Goal: Transaction & Acquisition: Purchase product/service

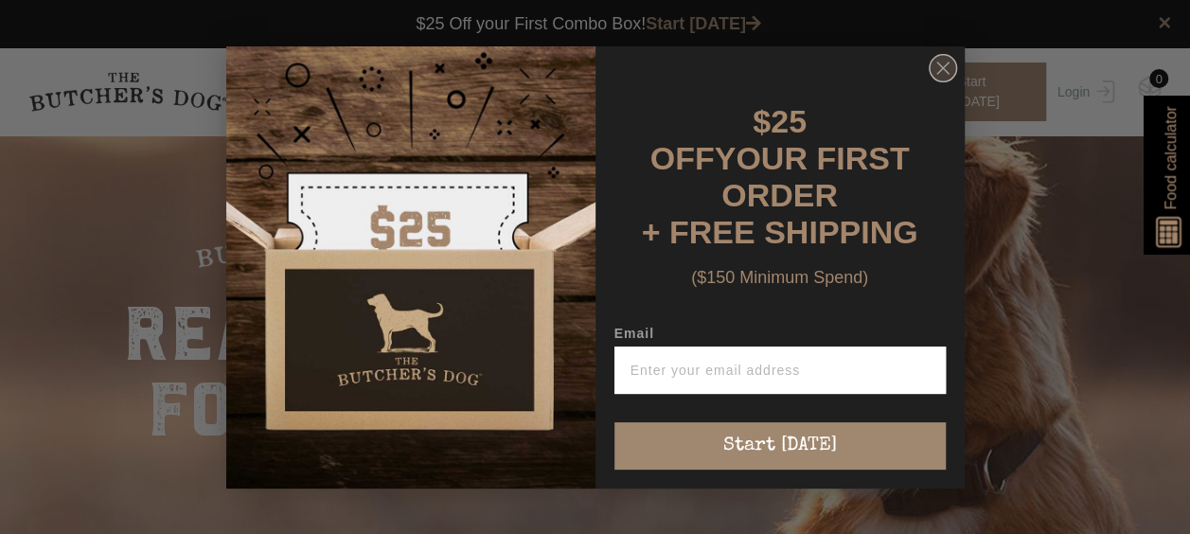
click at [943, 74] on icon "Close dialog" at bounding box center [942, 67] width 11 height 11
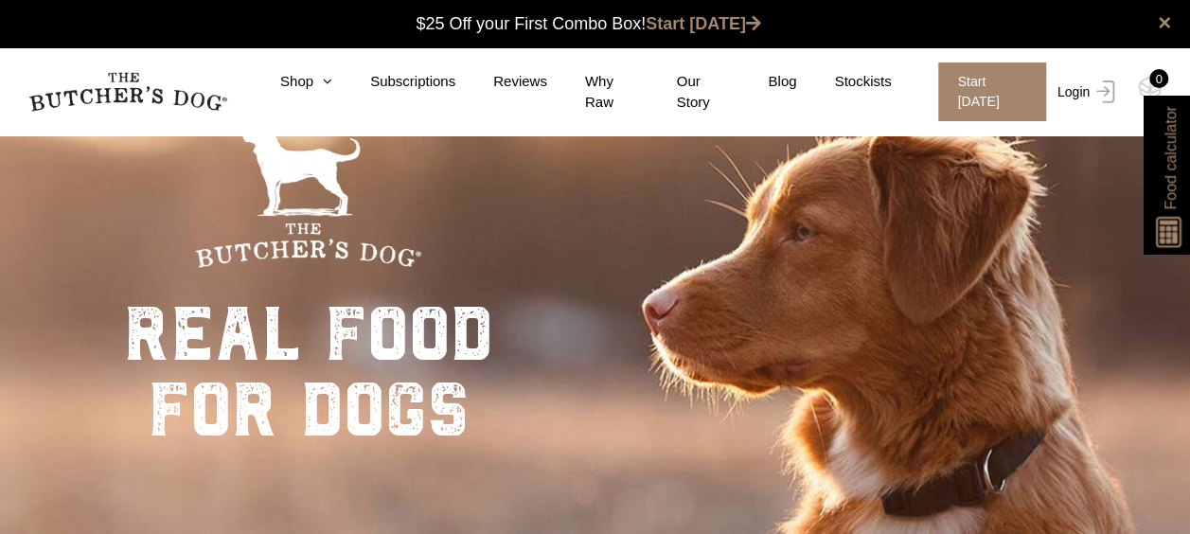
click at [1087, 91] on link "Login" at bounding box center [1084, 91] width 62 height 59
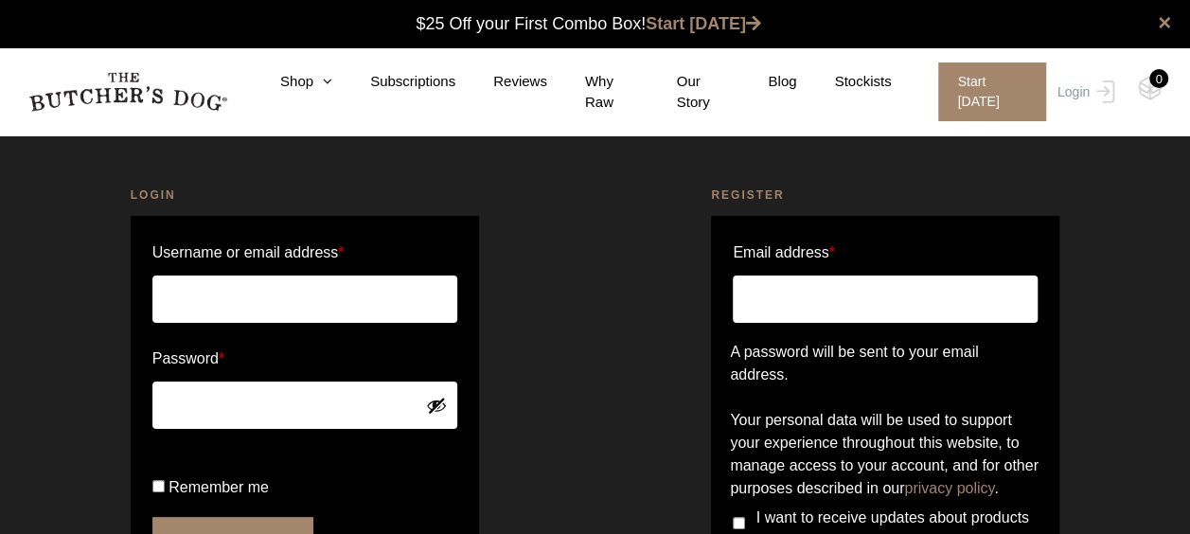
click at [218, 286] on input "Username or email address *" at bounding box center [304, 299] width 305 height 47
type input "kat_j_rose@hotmail.com"
click at [152, 517] on button "Login" at bounding box center [232, 540] width 161 height 47
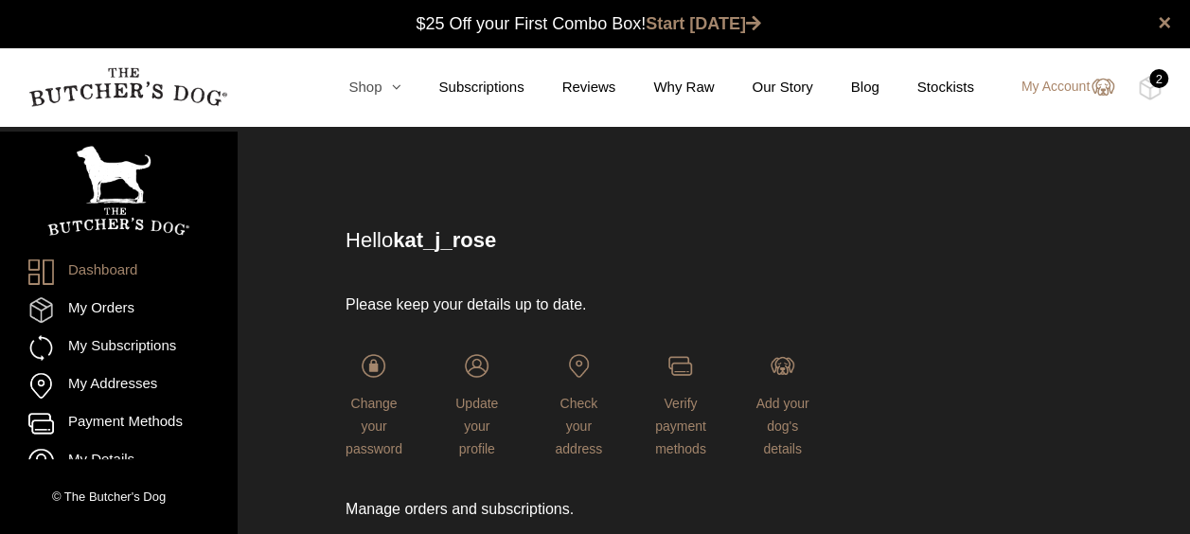
click at [383, 87] on link "Shop" at bounding box center [356, 88] width 90 height 22
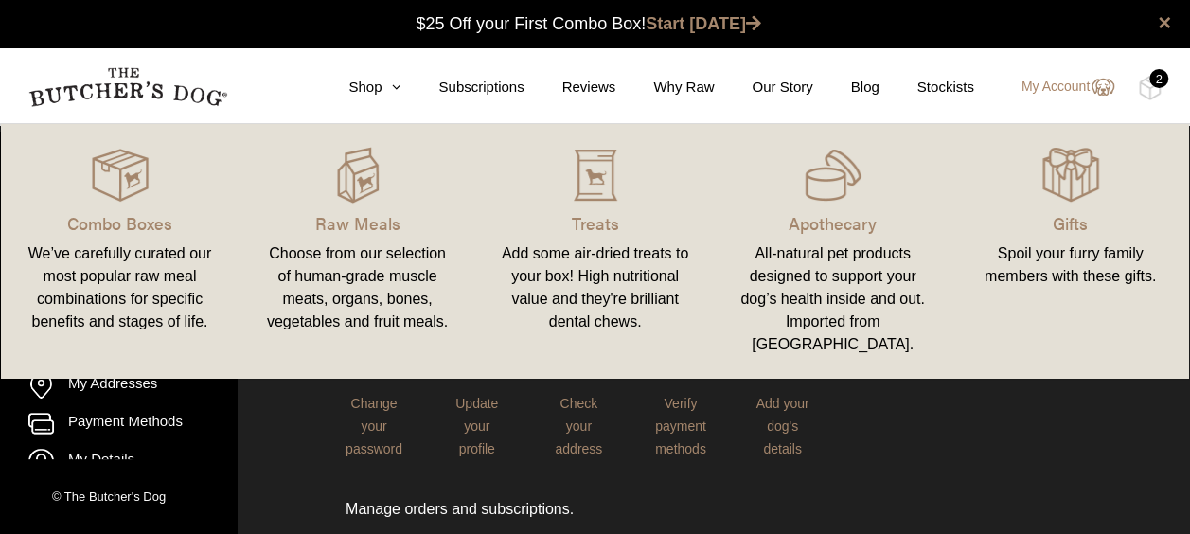
click at [119, 248] on div "We’ve carefully curated our most popular raw meal combinations for specific ben…" at bounding box center [120, 287] width 192 height 91
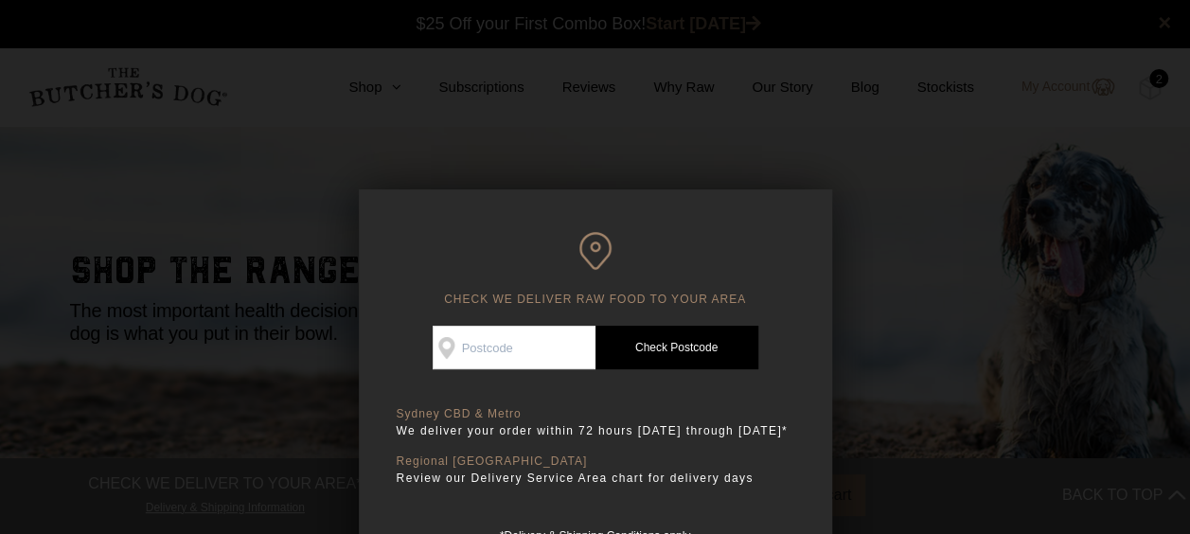
click at [496, 351] on input "Check Availability At" at bounding box center [514, 348] width 163 height 44
type input "2127"
click at [695, 358] on link "Check Postcode" at bounding box center [677, 348] width 163 height 44
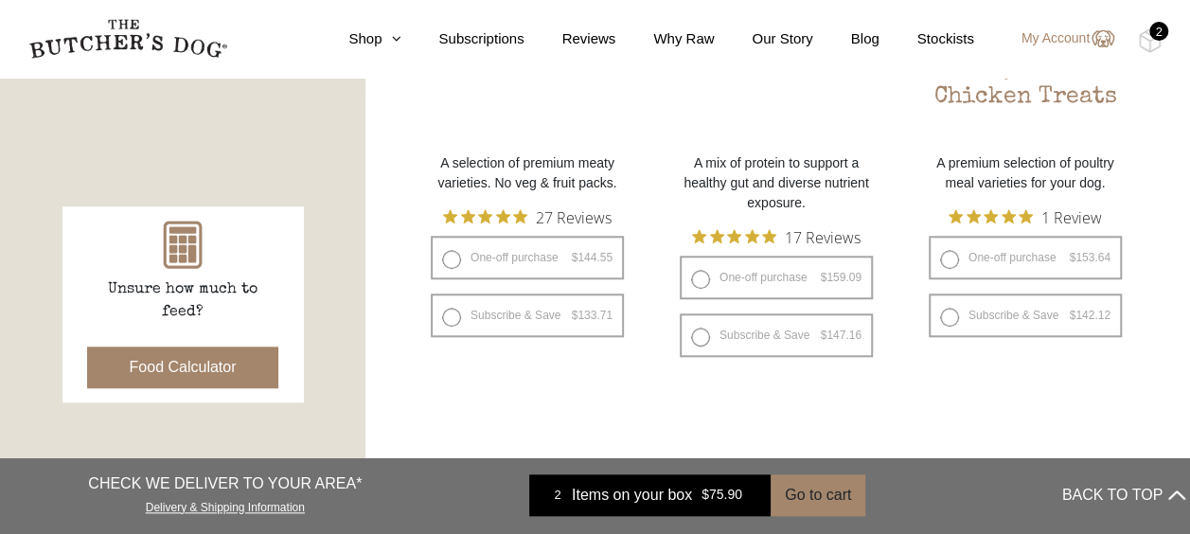
scroll to position [852, 0]
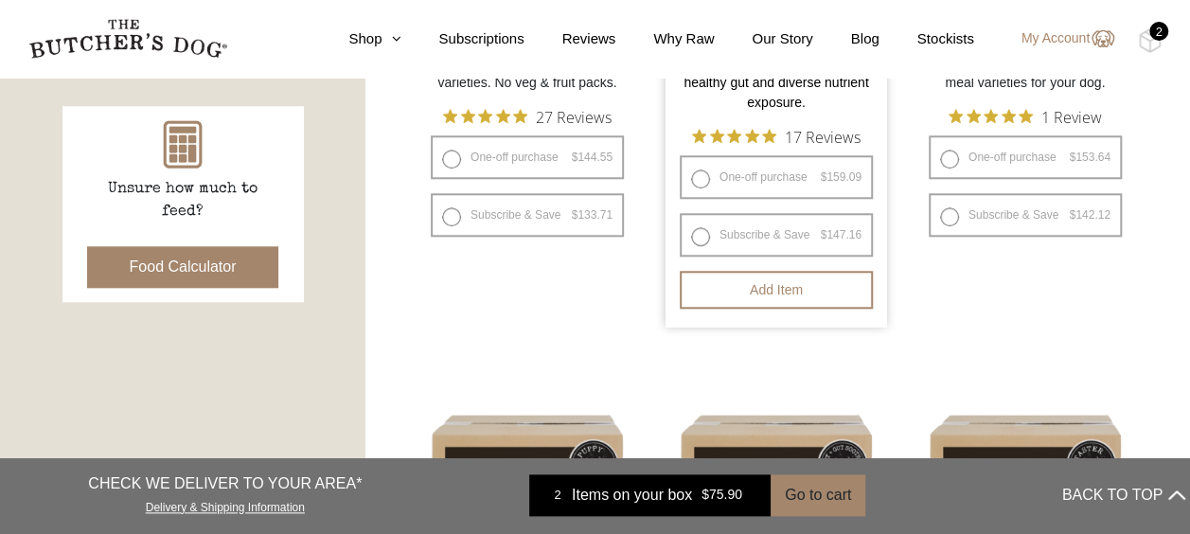
click at [744, 178] on label "One-off purchase $ 159.09 — or subscribe and save 7.5%" at bounding box center [776, 177] width 193 height 44
radio input "true"
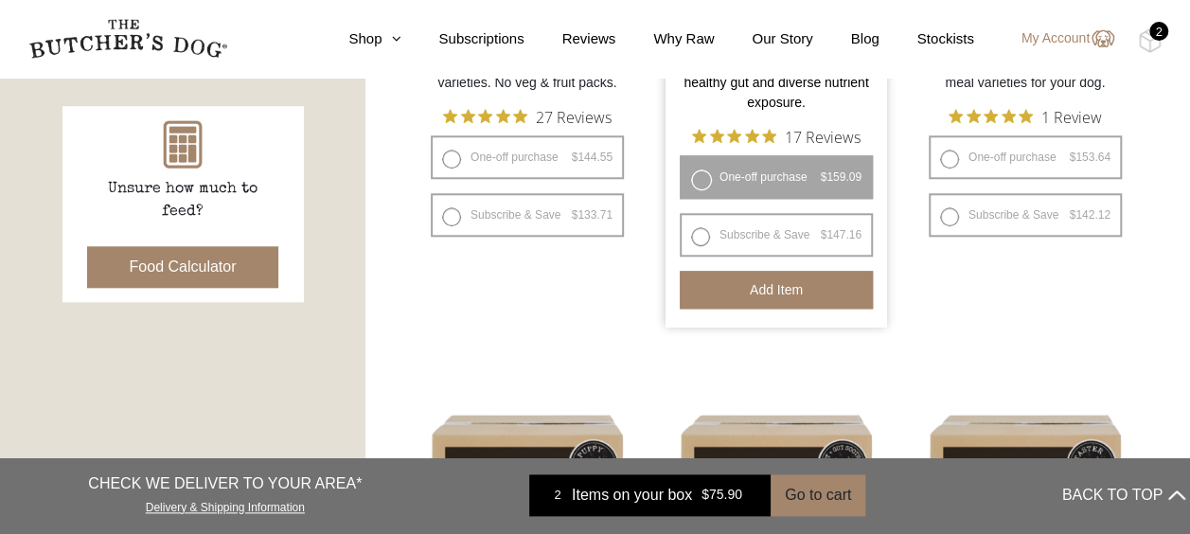
click at [761, 297] on button "Add item" at bounding box center [776, 290] width 193 height 38
click at [1136, 36] on nav "0 Shop Combo Boxes Treats" at bounding box center [595, 39] width 1190 height 78
click at [1148, 42] on img at bounding box center [1150, 40] width 24 height 25
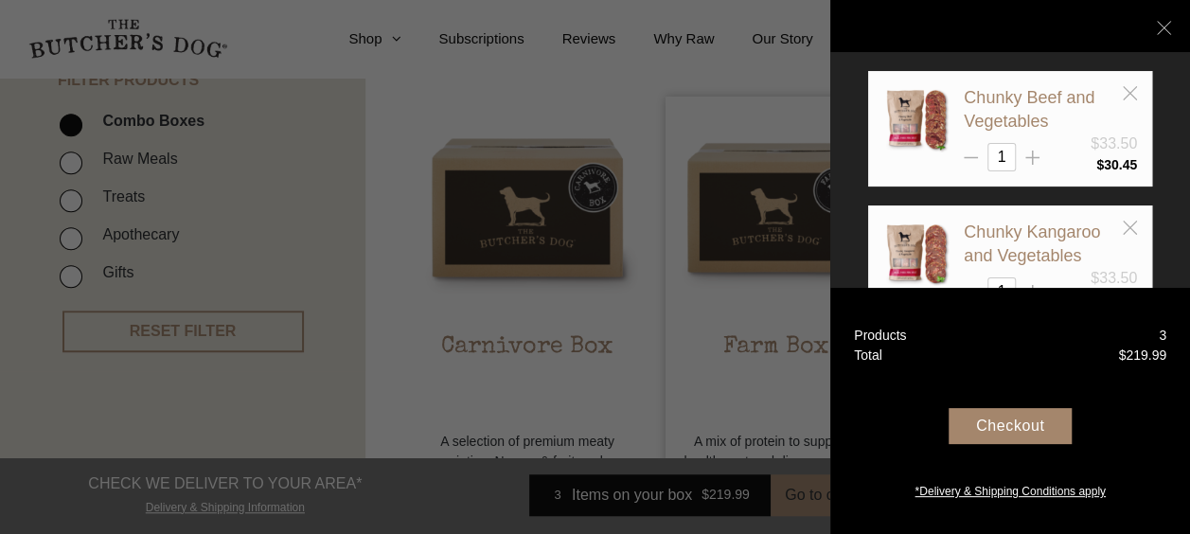
scroll to position [284, 0]
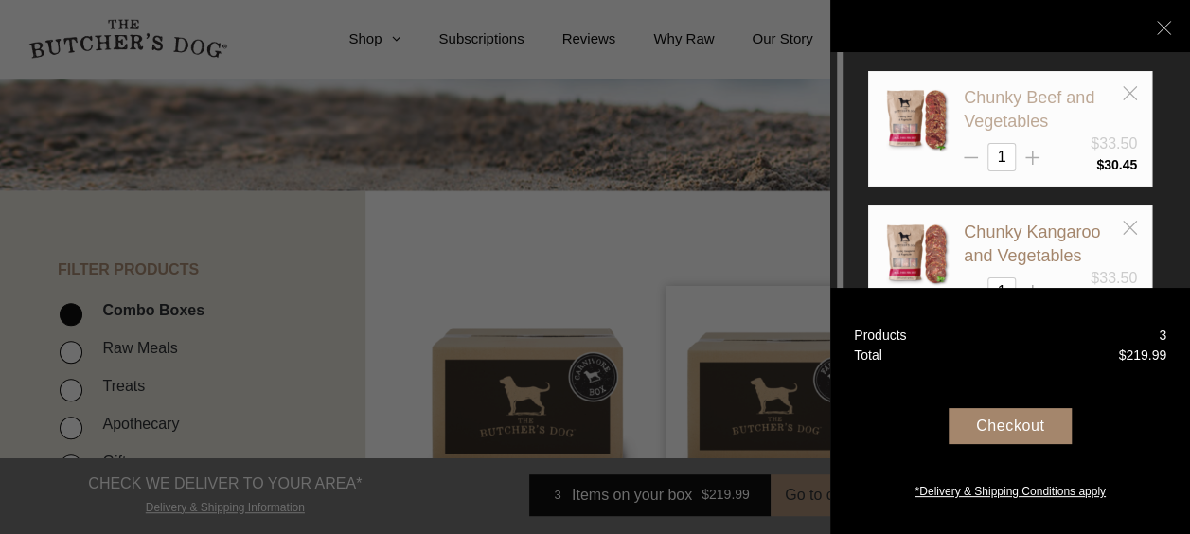
click at [990, 100] on link "Chunky Beef and Vegetables" at bounding box center [1029, 109] width 131 height 43
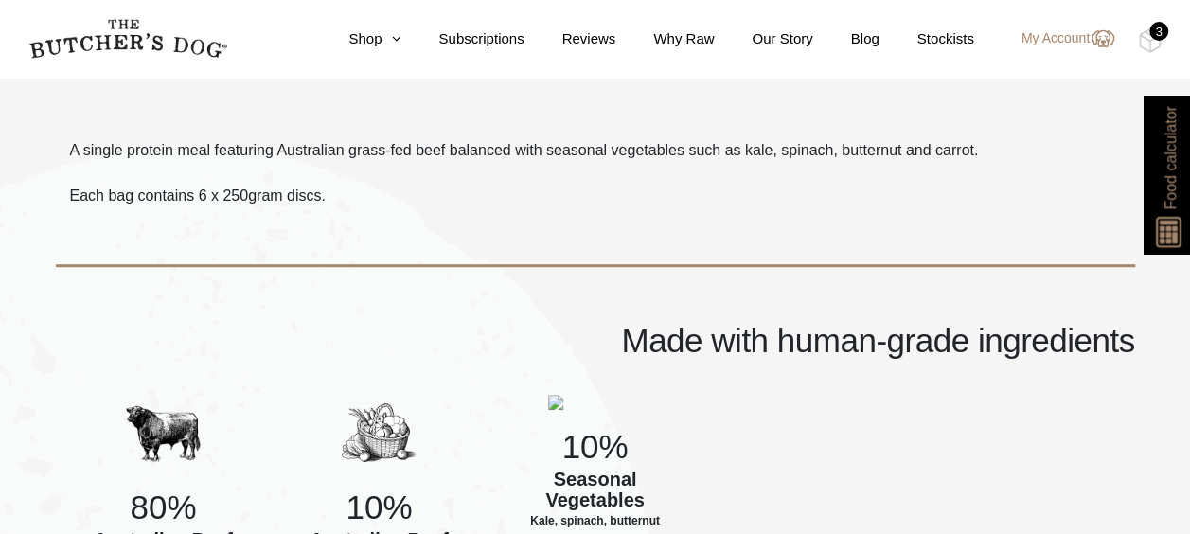
scroll to position [473, 0]
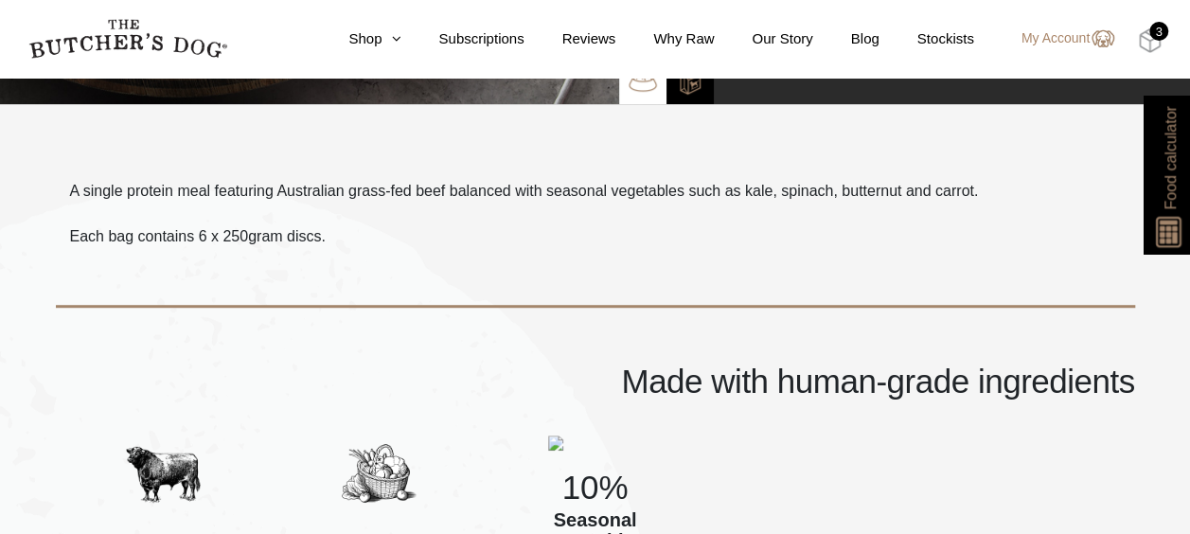
click at [1147, 46] on img at bounding box center [1150, 40] width 24 height 25
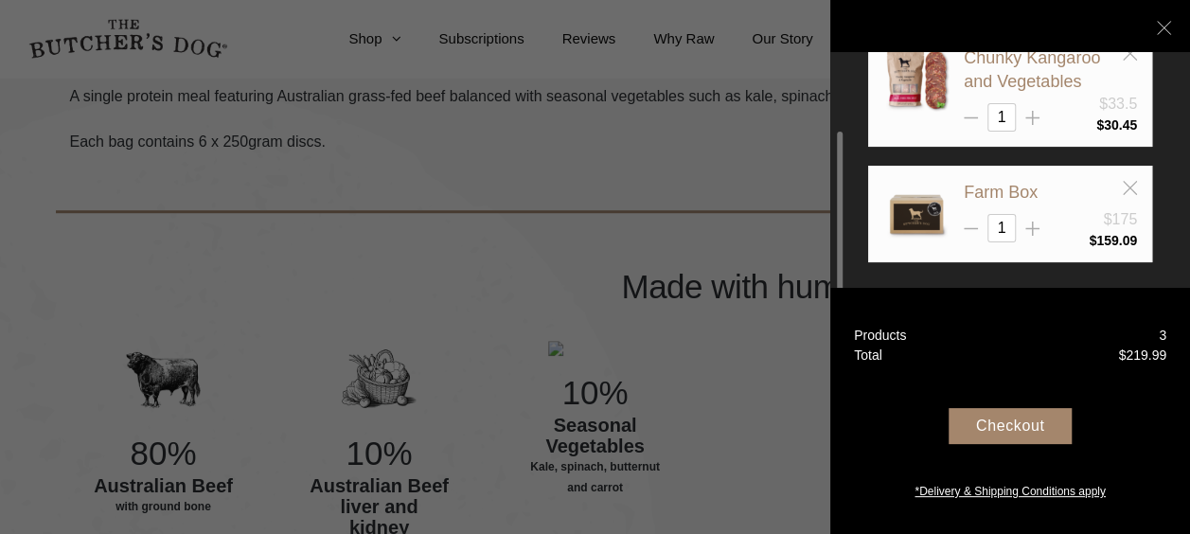
scroll to position [80, 0]
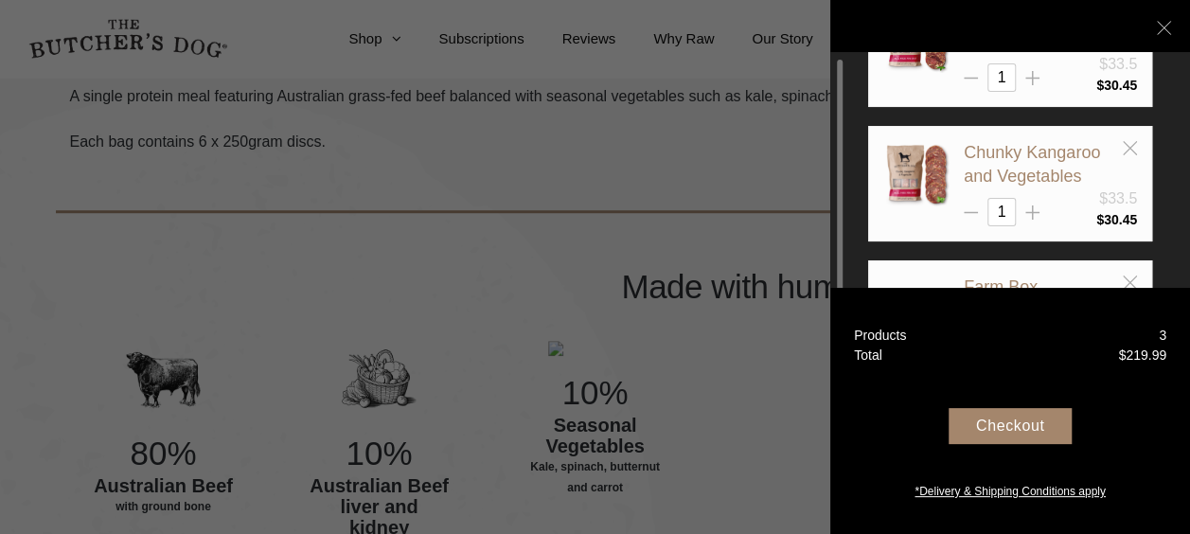
click at [1133, 138] on div "Chunky Kangaroo and Vegetables $33.5 1 $ 30.45" at bounding box center [1010, 184] width 284 height 116
click at [1132, 144] on line at bounding box center [1129, 147] width 13 height 13
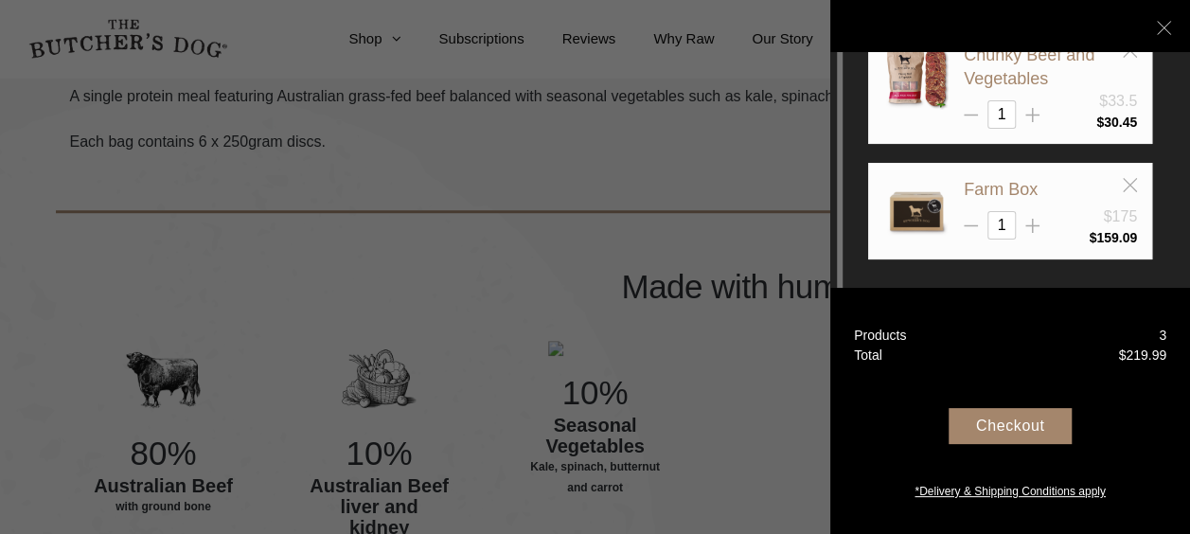
scroll to position [41, 0]
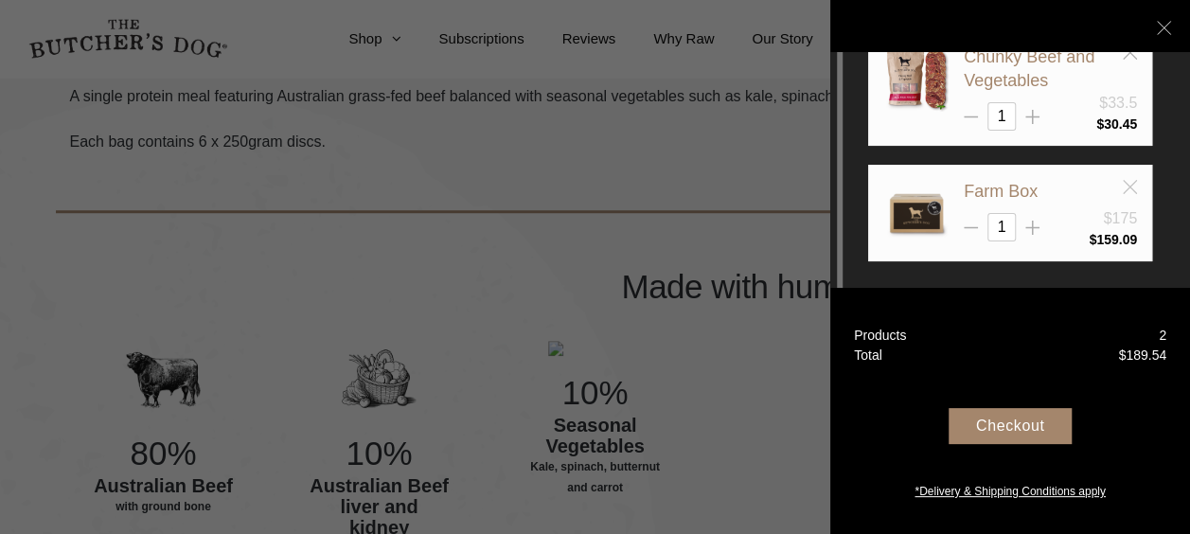
click at [1131, 184] on line at bounding box center [1129, 186] width 13 height 13
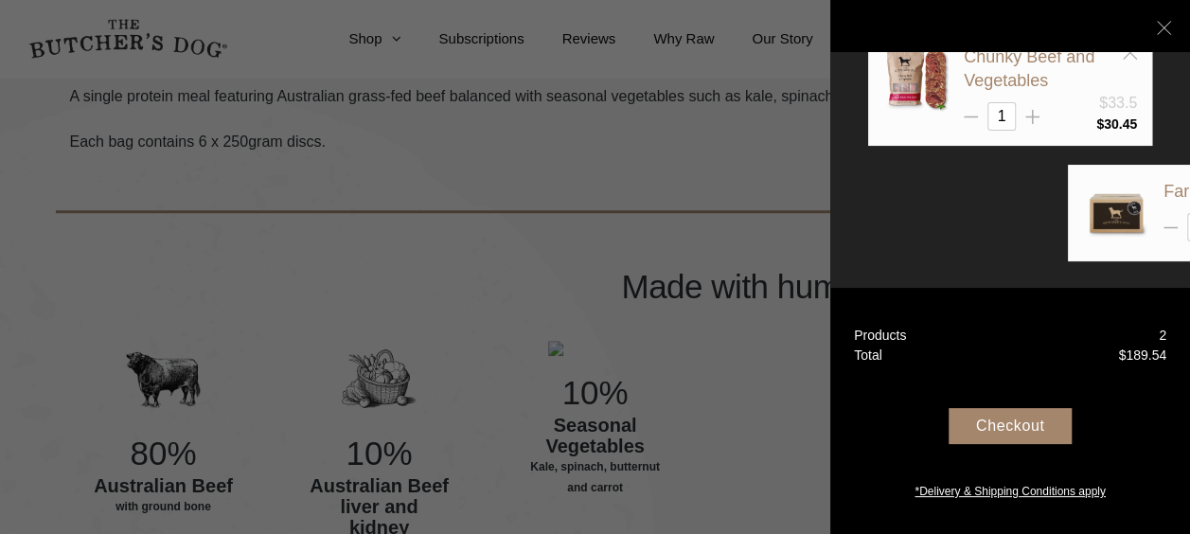
scroll to position [0, 0]
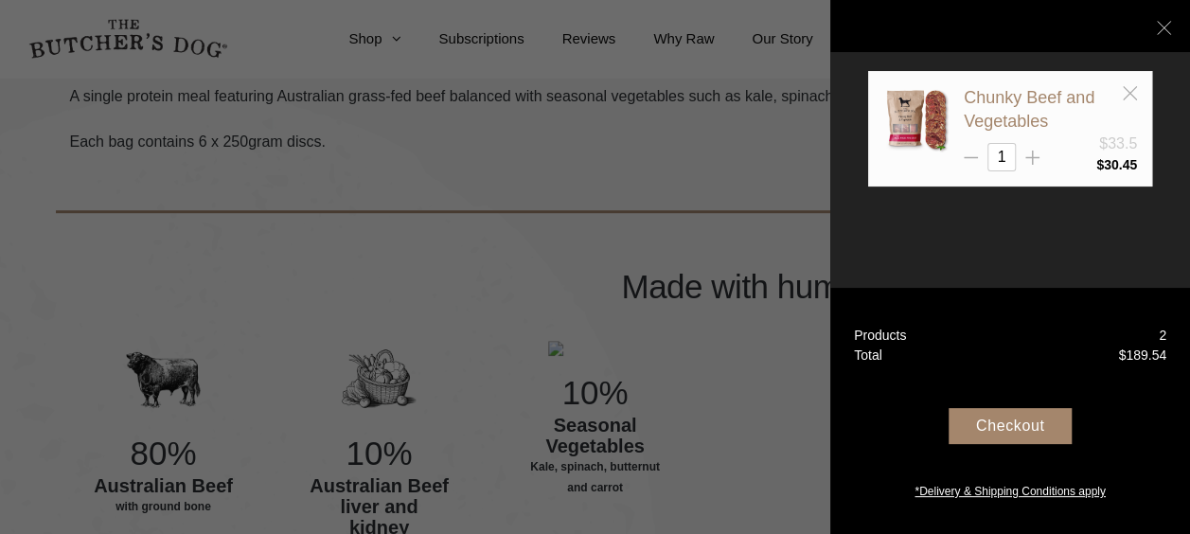
click at [670, 214] on div at bounding box center [595, 267] width 1190 height 534
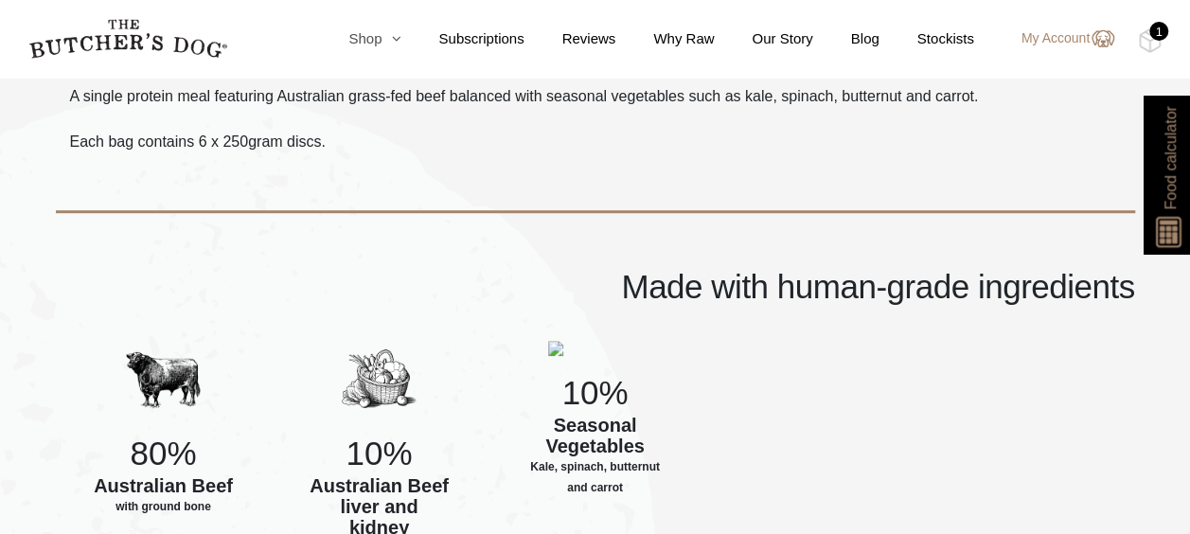
click at [392, 39] on icon at bounding box center [391, 38] width 19 height 14
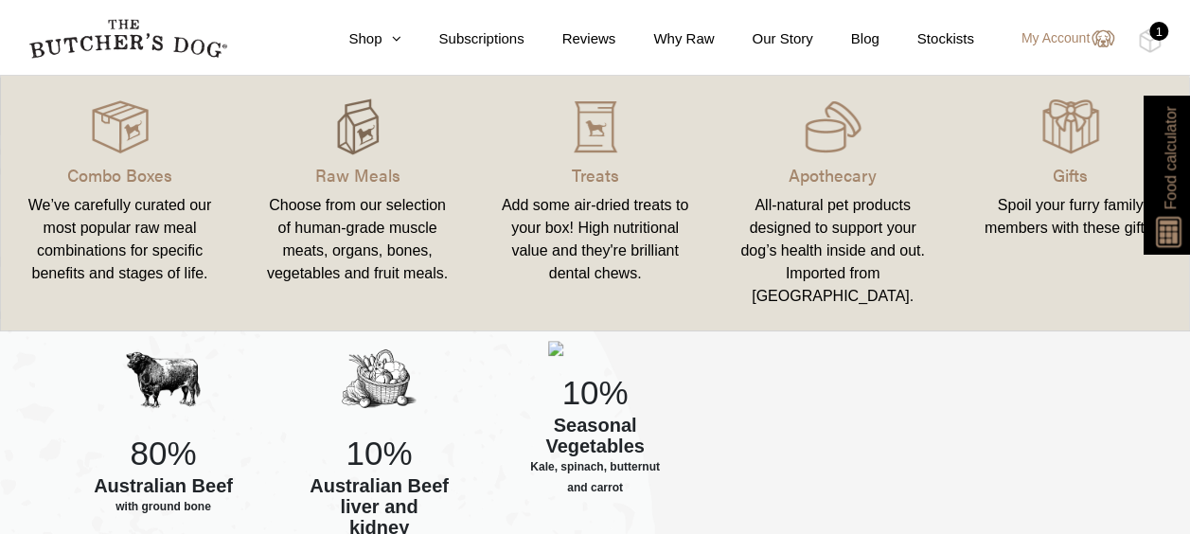
click at [352, 118] on img at bounding box center [358, 126] width 57 height 57
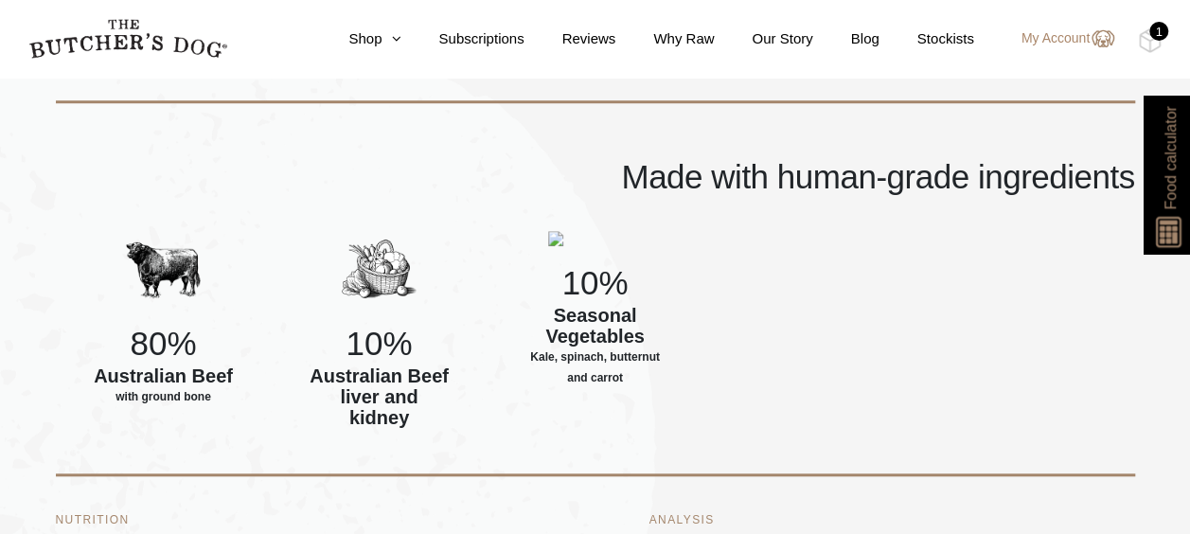
scroll to position [852, 0]
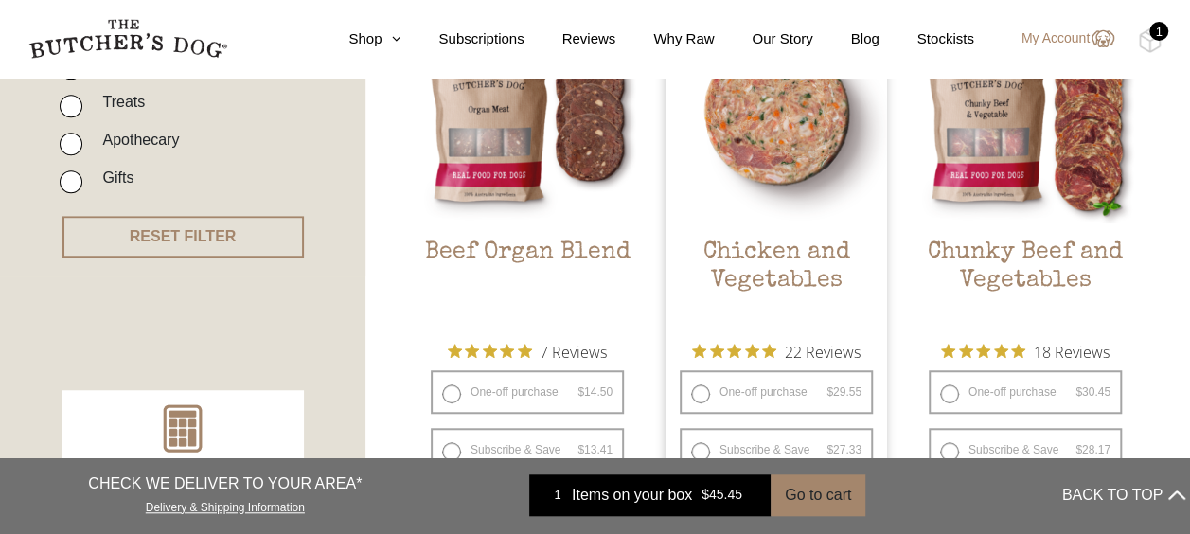
scroll to position [852, 0]
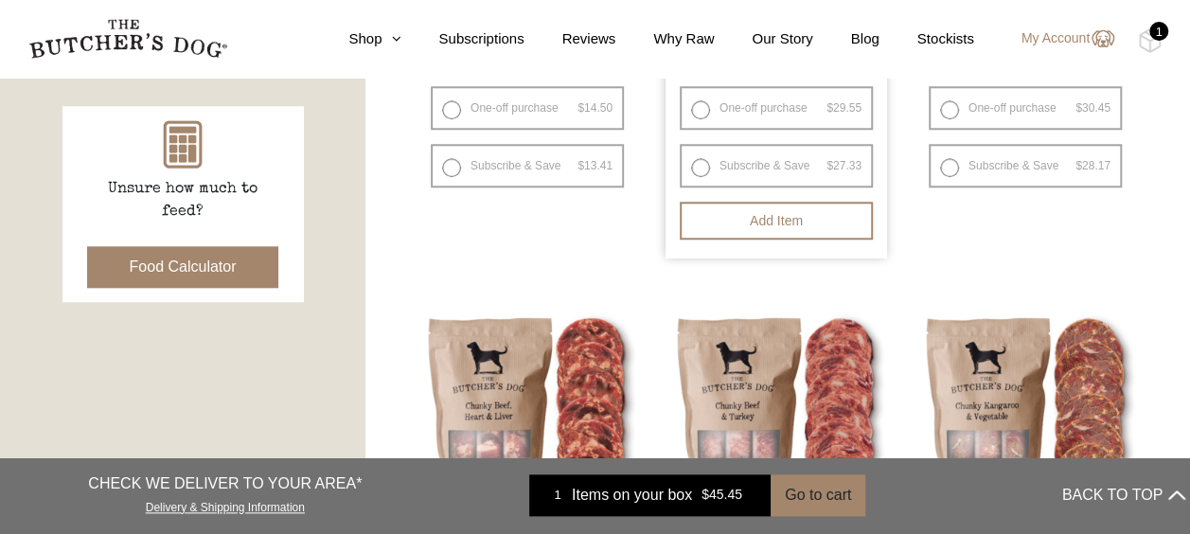
click at [786, 94] on label "One-off purchase $ 29.55 — or subscribe and save 7.5%" at bounding box center [776, 108] width 193 height 44
radio input "true"
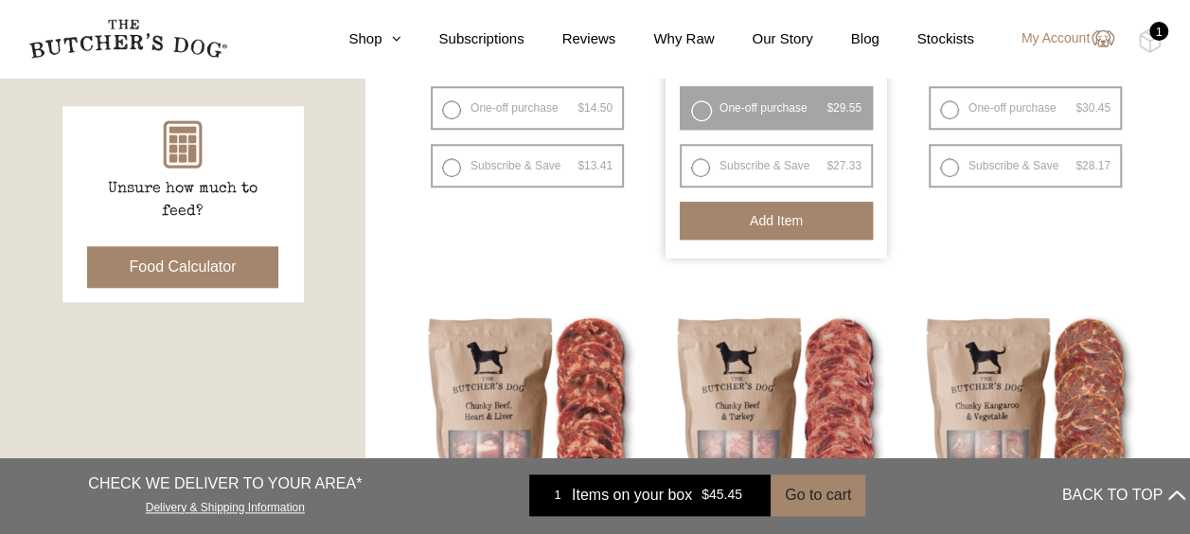
click at [793, 223] on button "Add item" at bounding box center [776, 221] width 193 height 38
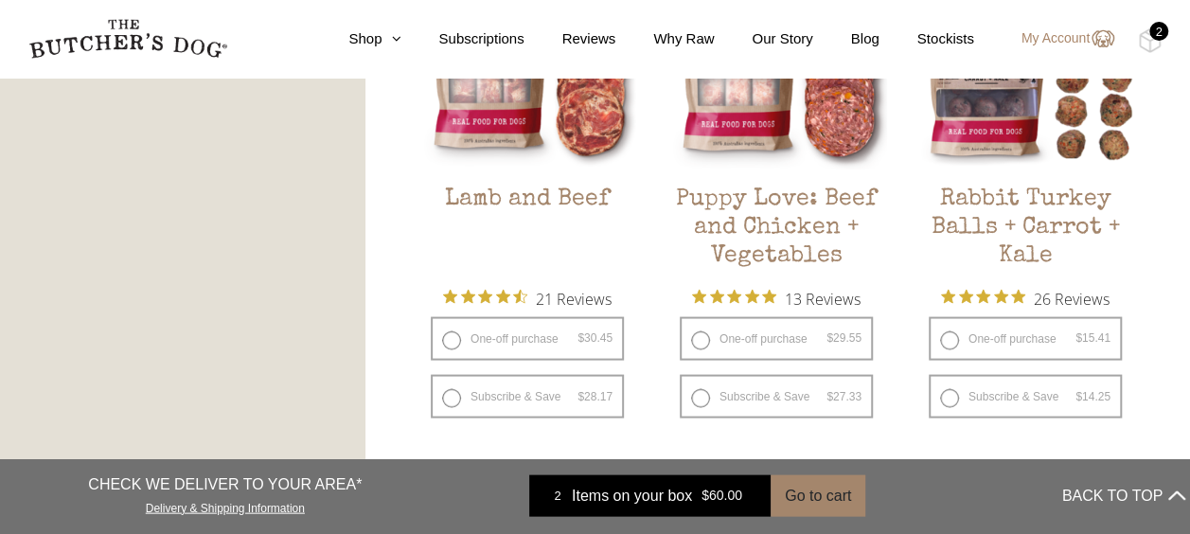
scroll to position [1799, 0]
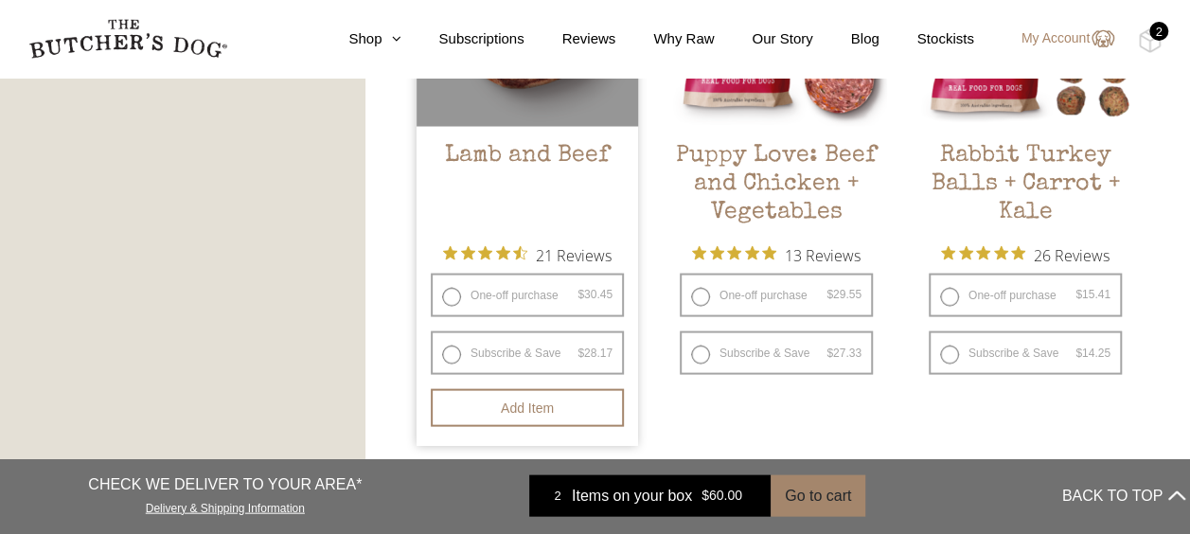
click at [564, 301] on label "One-off purchase $ 30.45 — or subscribe and save 7.5%" at bounding box center [527, 296] width 193 height 44
radio input "true"
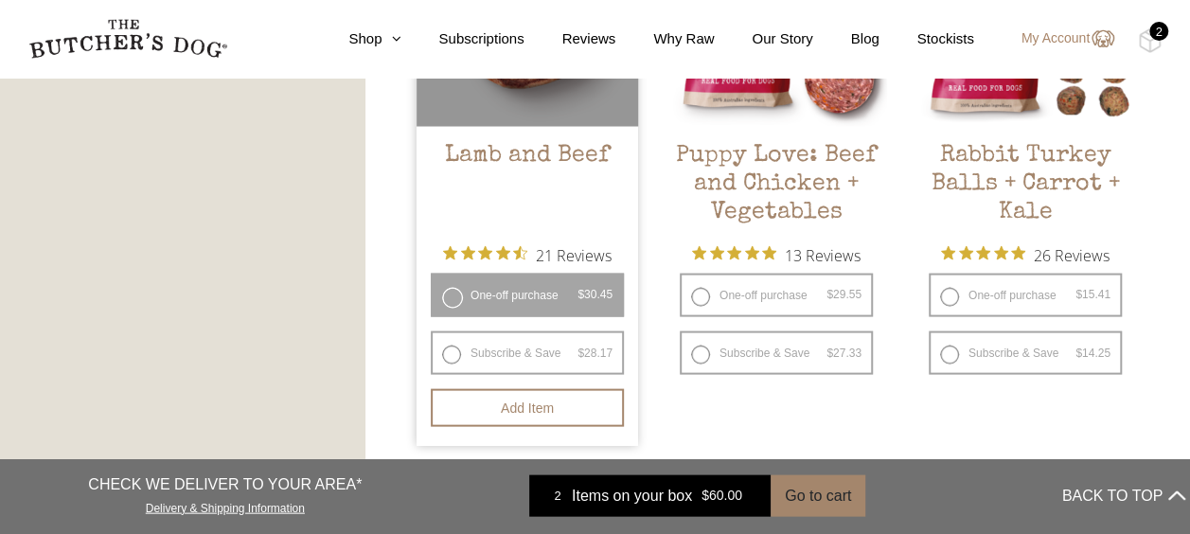
radio input "false"
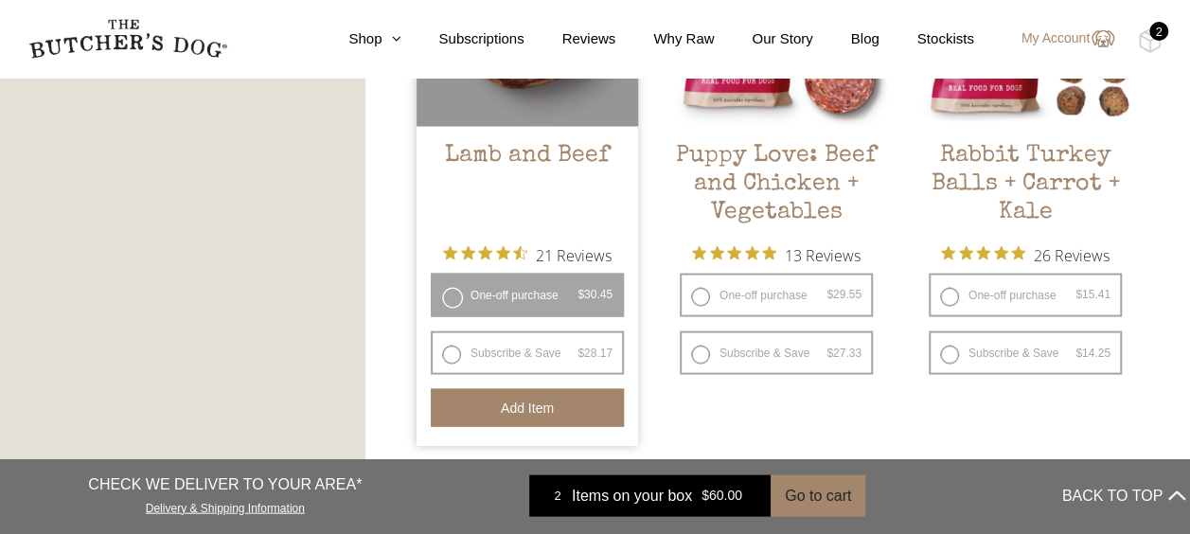
click at [552, 413] on button "Add item" at bounding box center [527, 408] width 193 height 38
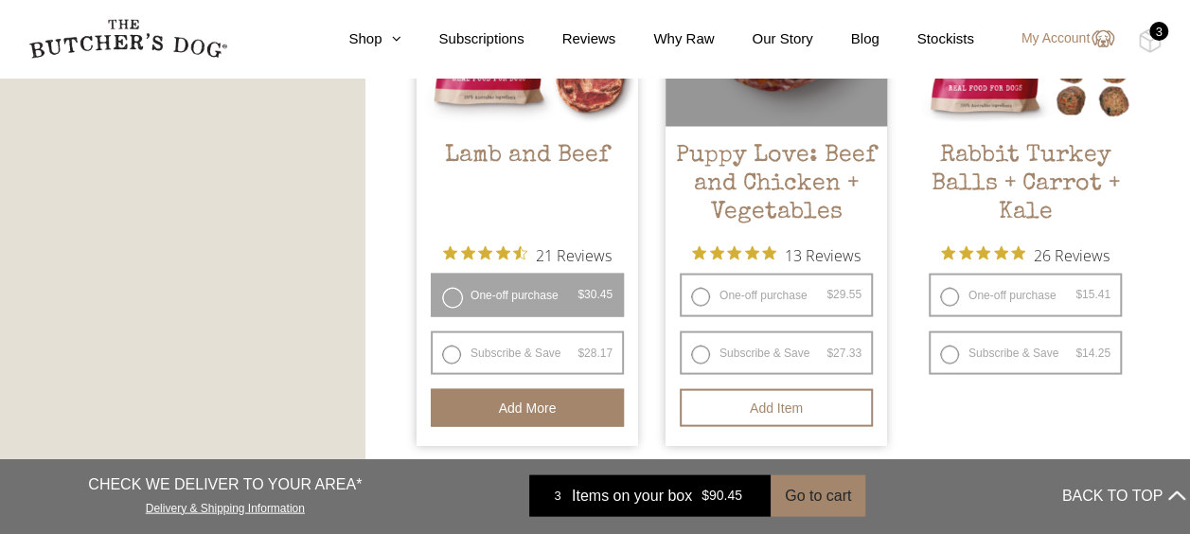
click at [788, 302] on label "One-off purchase $ 29.55 — or subscribe and save 7.5%" at bounding box center [776, 296] width 193 height 44
radio input "true"
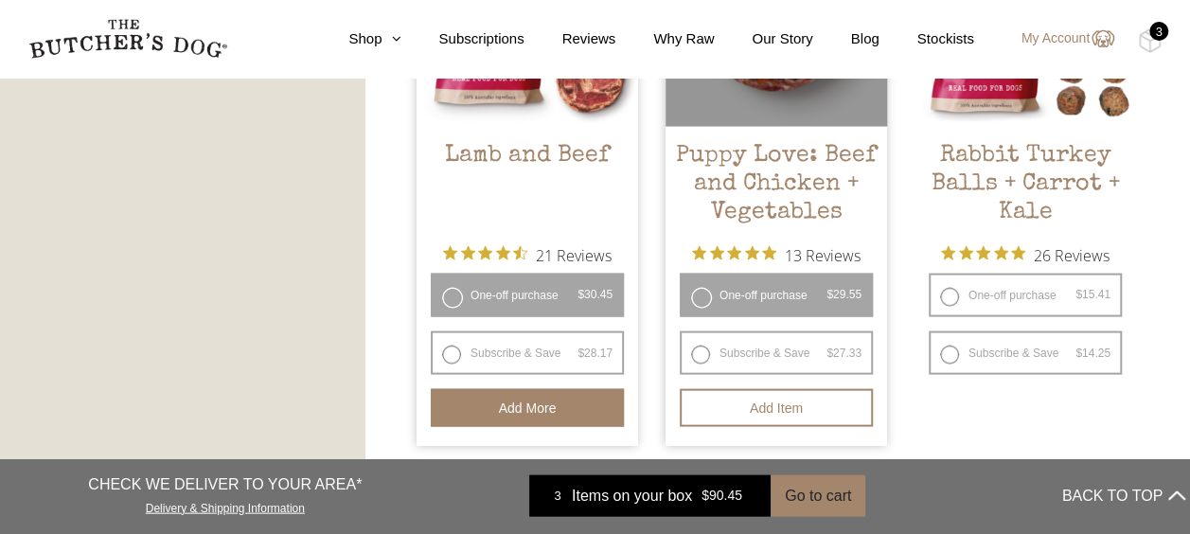
radio input "false"
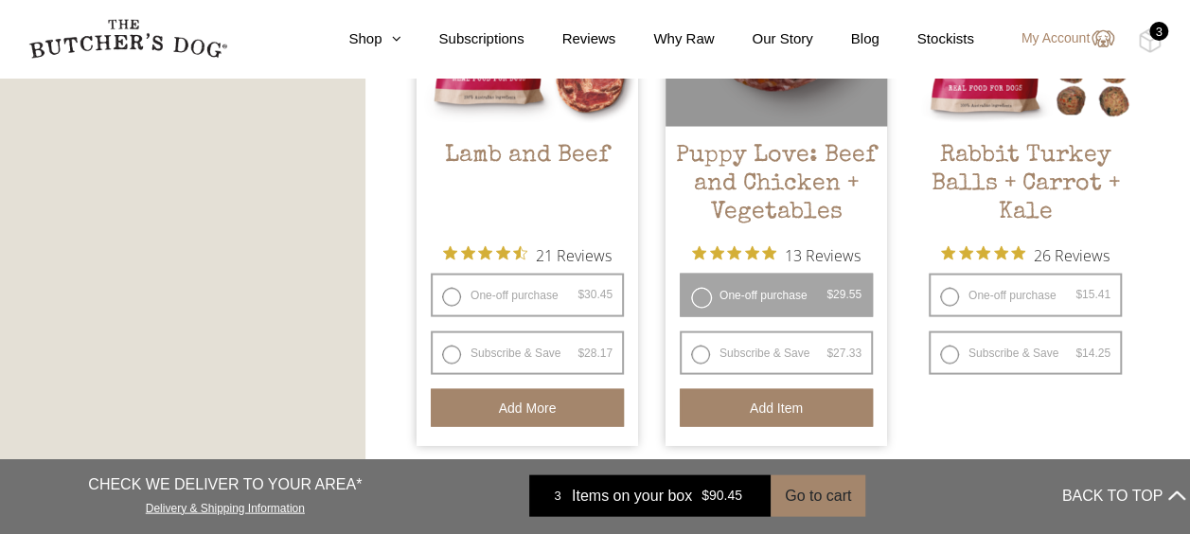
click at [816, 414] on button "Add item" at bounding box center [776, 408] width 193 height 38
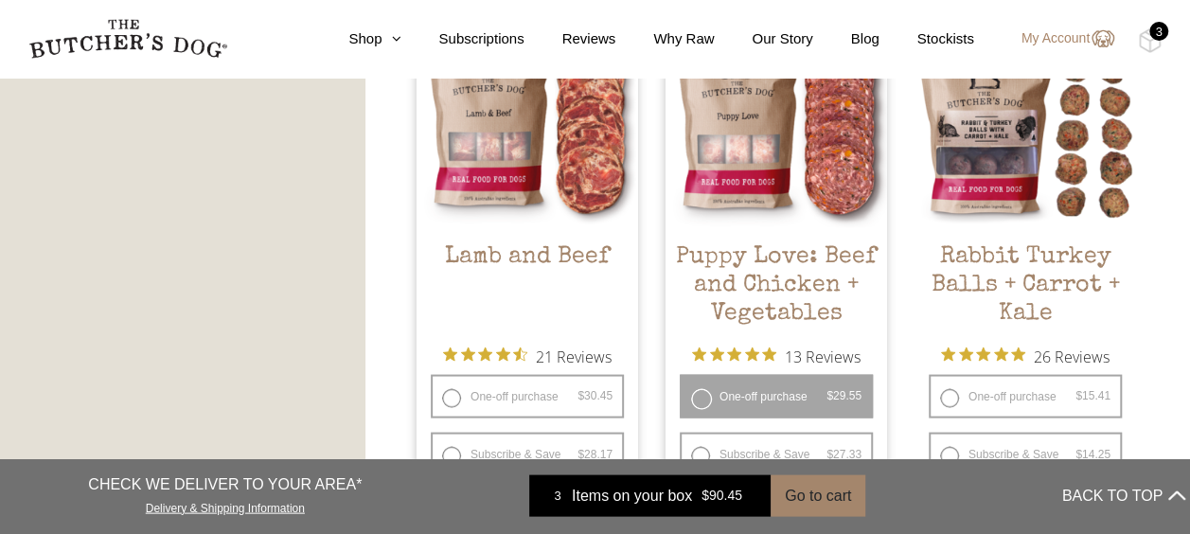
scroll to position [1610, 0]
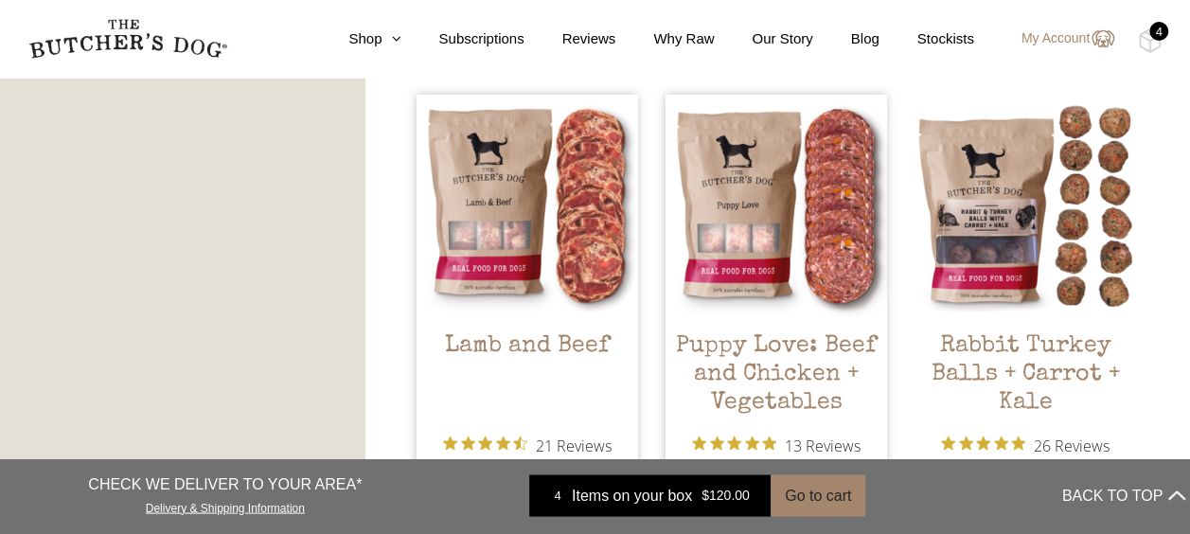
click at [1158, 30] on div "4" at bounding box center [1159, 31] width 19 height 19
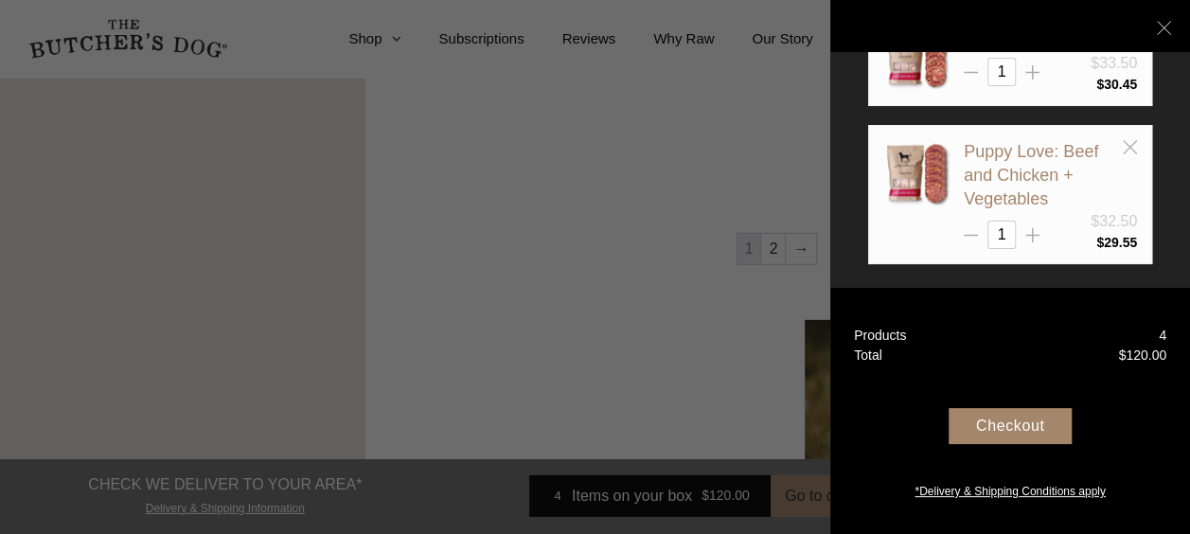
scroll to position [2746, 0]
click at [1021, 424] on div "Checkout" at bounding box center [1010, 426] width 123 height 36
